Goal: Navigation & Orientation: Find specific page/section

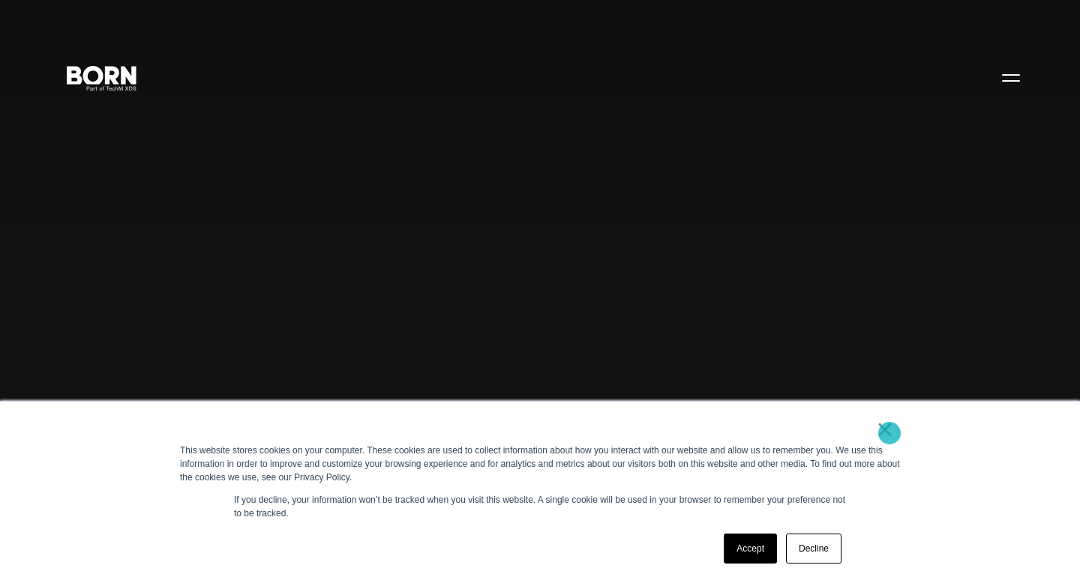
click at [889, 433] on link "×" at bounding box center [885, 429] width 18 height 13
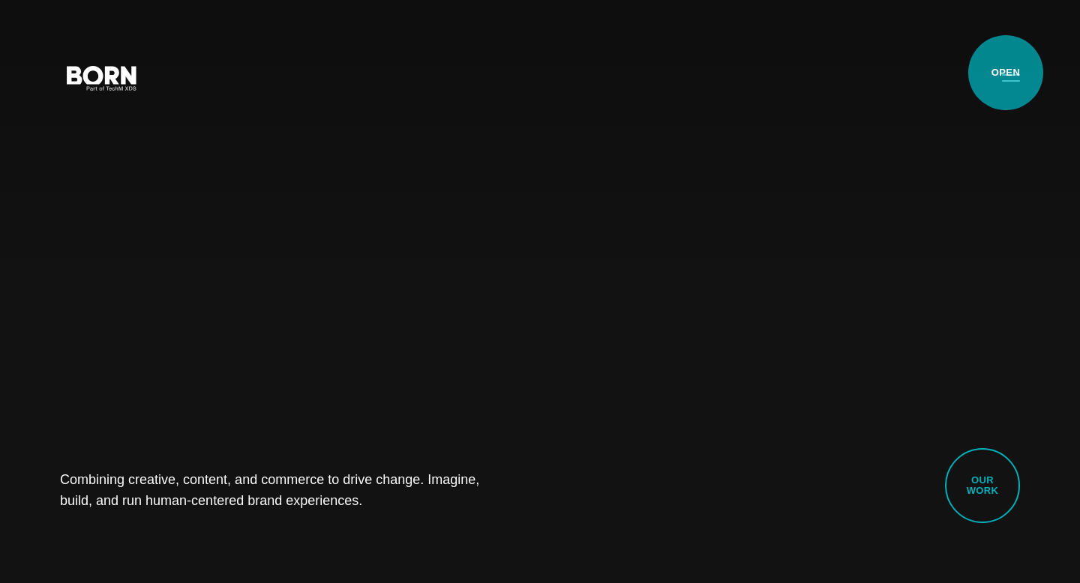
click at [1006, 73] on button "Primary Menu" at bounding box center [1011, 76] width 36 height 31
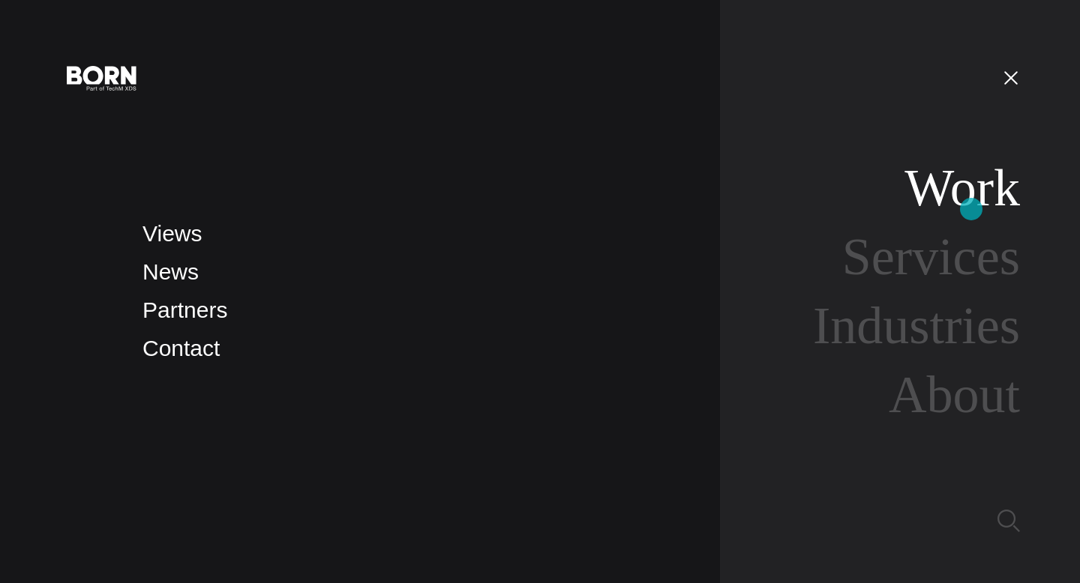
click at [971, 209] on link "Work" at bounding box center [961, 188] width 115 height 58
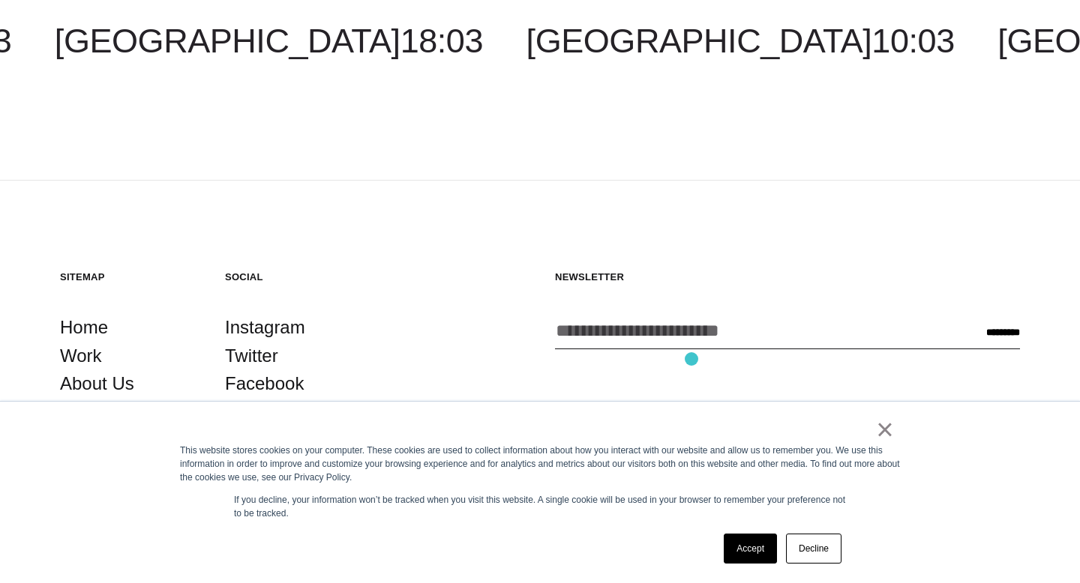
scroll to position [4562, 0]
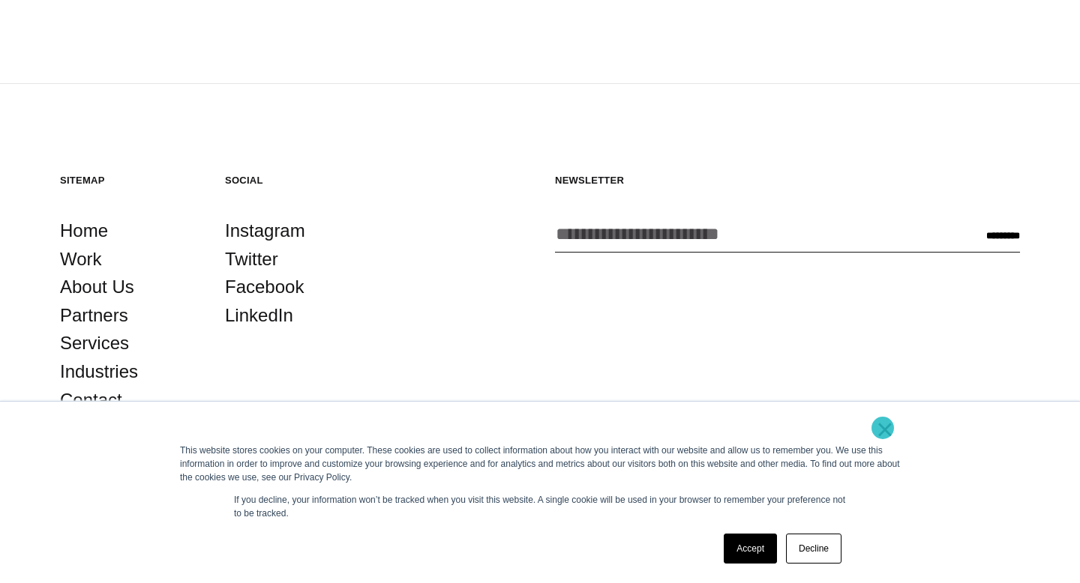
click at [883, 428] on link "×" at bounding box center [885, 429] width 18 height 13
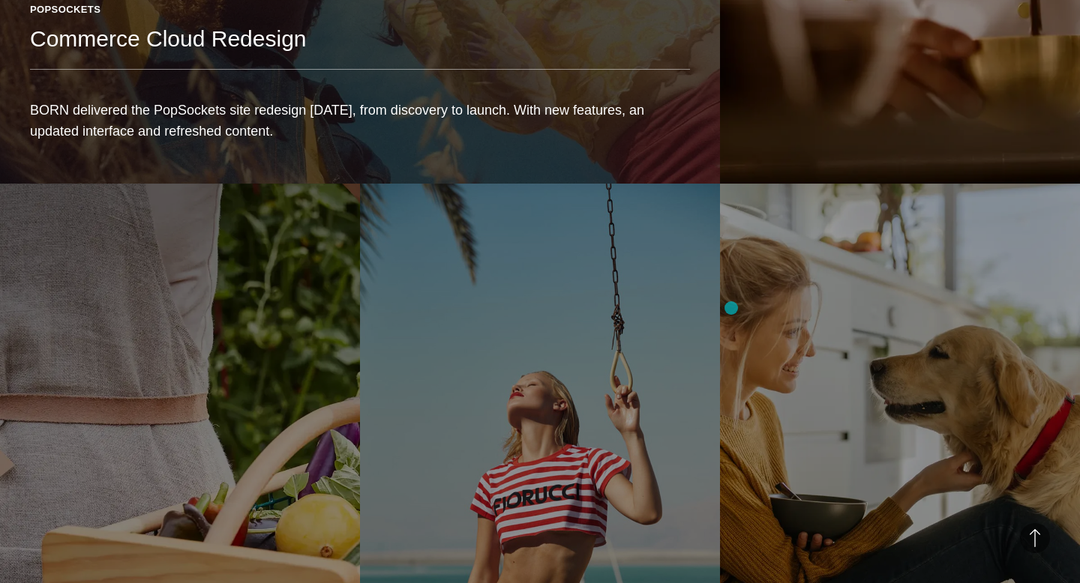
scroll to position [2309, 0]
